Goal: Understand process/instructions

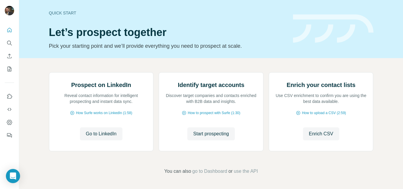
scroll to position [51, 0]
click at [110, 138] on span "Go to LinkedIn" at bounding box center [101, 133] width 31 height 7
drag, startPoint x: 11, startPoint y: 56, endPoint x: 40, endPoint y: 34, distance: 36.2
click at [10, 126] on button "Dashboard" at bounding box center [9, 122] width 9 height 11
click at [103, 116] on span "How Surfe works on LinkedIn (1:58)" at bounding box center [104, 112] width 56 height 5
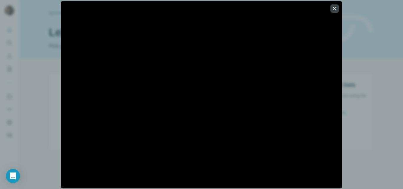
click at [382, 94] on div at bounding box center [201, 94] width 403 height 189
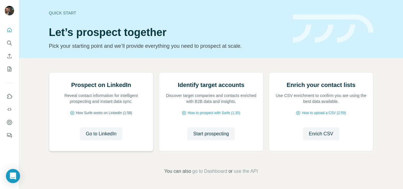
click at [112, 116] on span "How Surfe works on LinkedIn (1:58)" at bounding box center [104, 112] width 56 height 5
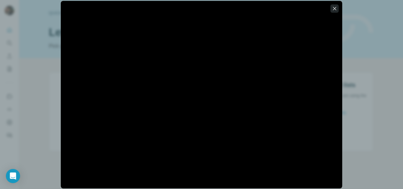
click at [336, 9] on icon "button" at bounding box center [334, 8] width 3 height 3
